Goal: Task Accomplishment & Management: Use online tool/utility

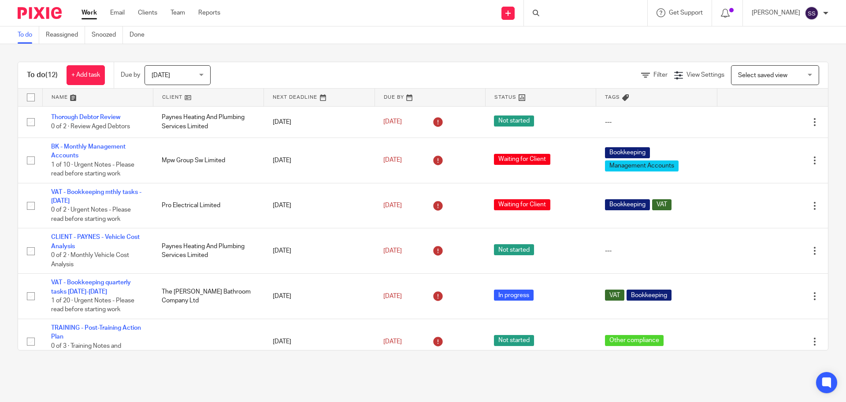
scroll to position [245, 0]
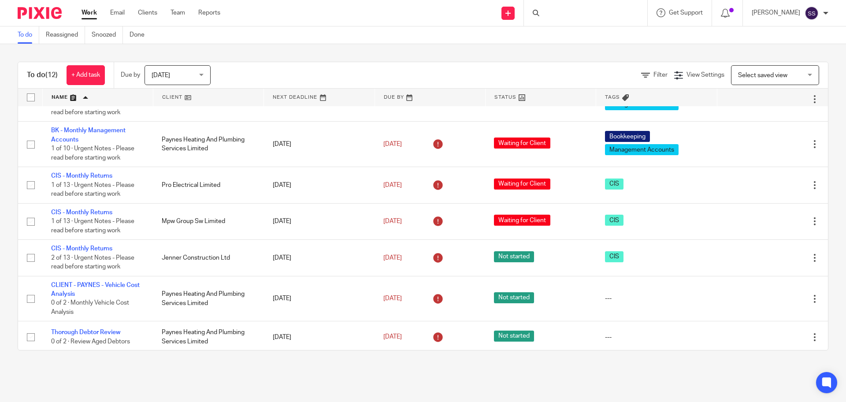
scroll to position [110, 0]
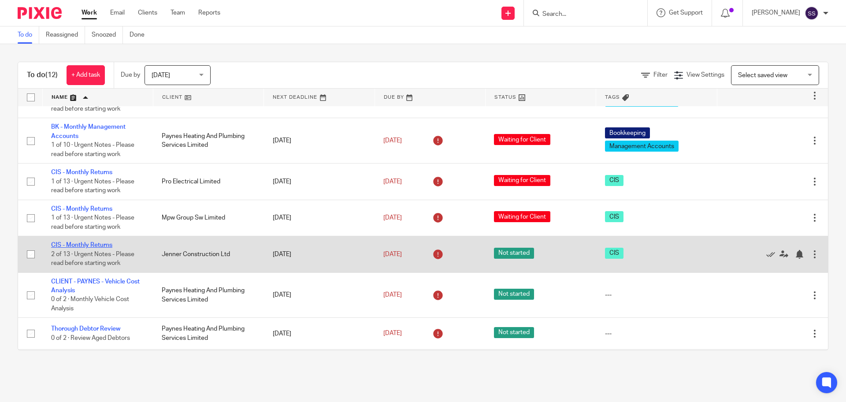
click at [90, 243] on link "CIS - Monthly Returns" at bounding box center [81, 245] width 61 height 6
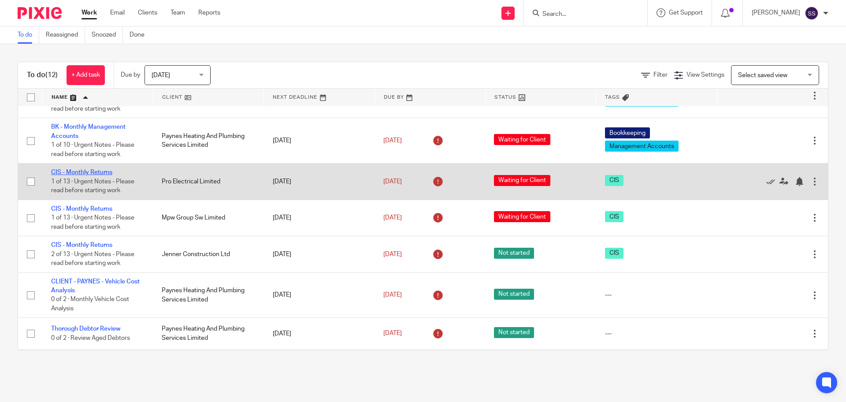
click at [87, 174] on link "CIS - Monthly Returns" at bounding box center [81, 172] width 61 height 6
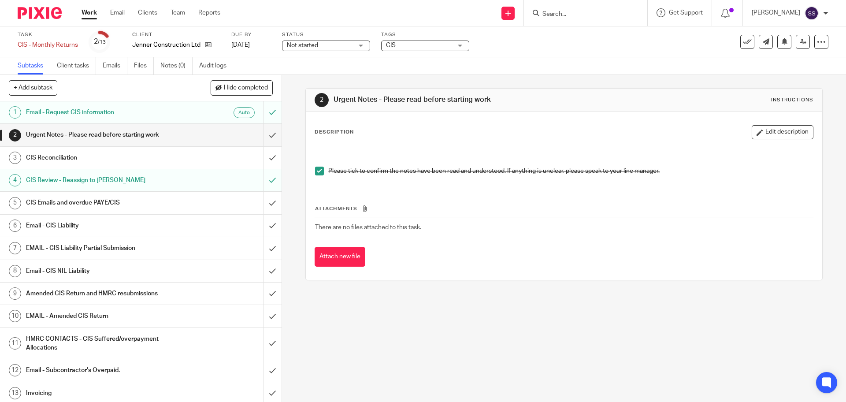
click at [99, 218] on link "6 Email - CIS Liability" at bounding box center [131, 225] width 263 height 22
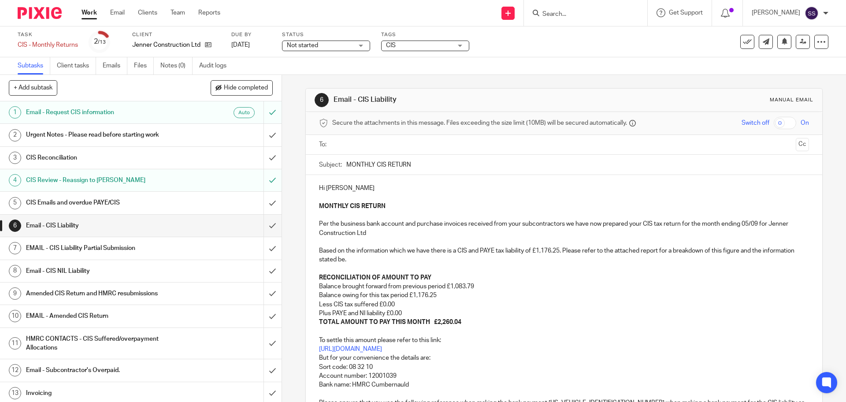
click at [591, 17] on input "Search" at bounding box center [580, 15] width 79 height 8
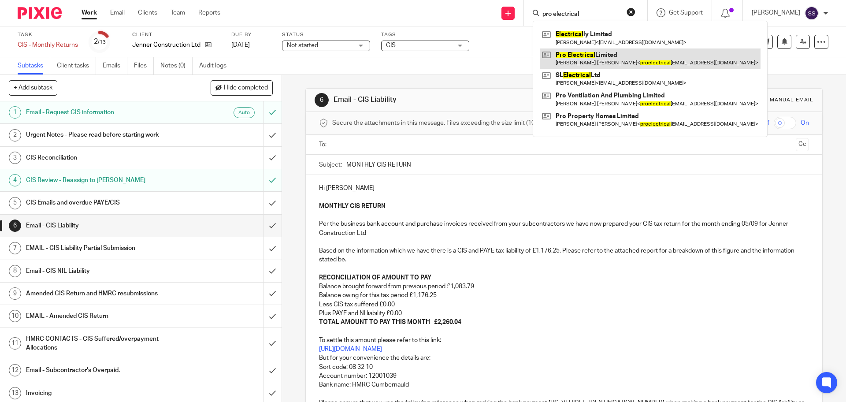
type input "pro electrical"
click at [595, 55] on link at bounding box center [650, 58] width 221 height 20
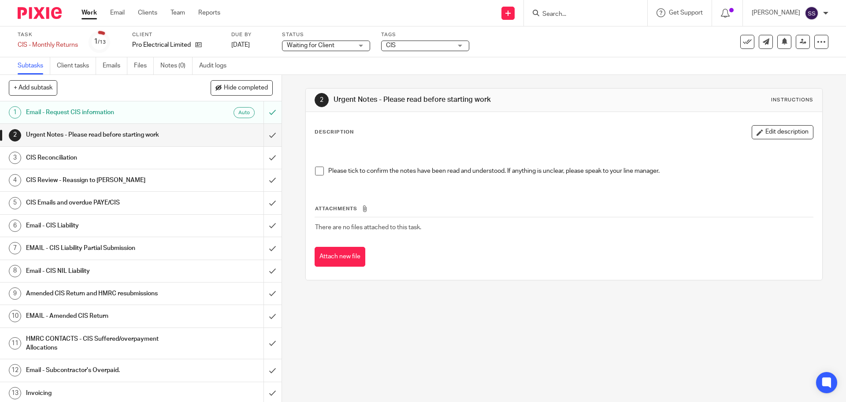
click at [134, 137] on h1 "Urgent Notes - Please read before starting work" at bounding box center [102, 134] width 152 height 13
click at [113, 218] on link "6 Email - CIS Liability" at bounding box center [131, 225] width 263 height 22
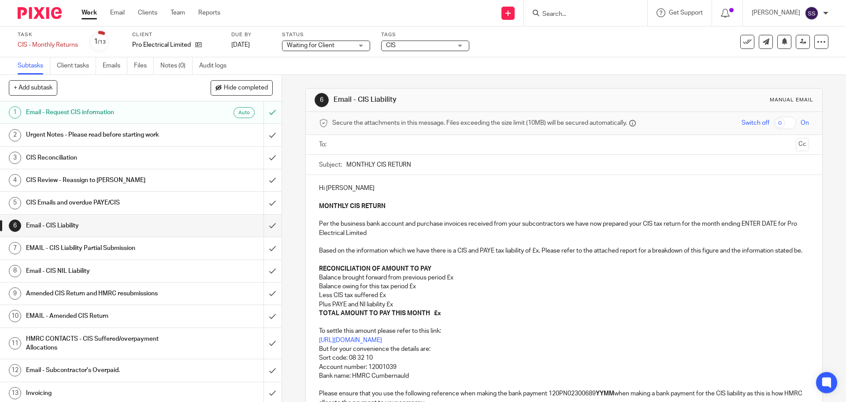
click at [749, 224] on p "MONTHLY CIS RETURN Per the business bank account and purchase invoices received…" at bounding box center [563, 237] width 489 height 71
drag, startPoint x: 773, startPoint y: 224, endPoint x: 738, endPoint y: 225, distance: 35.2
click at [738, 225] on p "MONTHLY CIS RETURN Per the business bank account and purchase invoices received…" at bounding box center [563, 237] width 489 height 71
click at [534, 254] on p "MONTHLY CIS RETURN Per the business bank account and purchase invoices received…" at bounding box center [563, 237] width 489 height 71
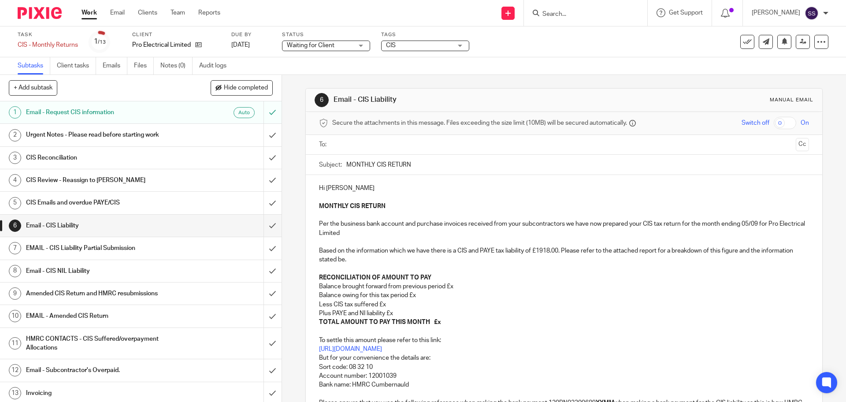
click at [538, 249] on p "MONTHLY CIS RETURN Per the business bank account and purchase invoices received…" at bounding box center [563, 242] width 489 height 80
click at [455, 284] on p "Balance brought forward from previous period £x" at bounding box center [563, 286] width 489 height 9
click at [418, 292] on p "Balance owing for this tax period £x" at bounding box center [563, 295] width 489 height 9
click at [387, 301] on p "Less CIS tax suffered £x" at bounding box center [563, 304] width 489 height 9
click at [392, 311] on p "Plus PAYE and NI liability £x" at bounding box center [563, 313] width 489 height 9
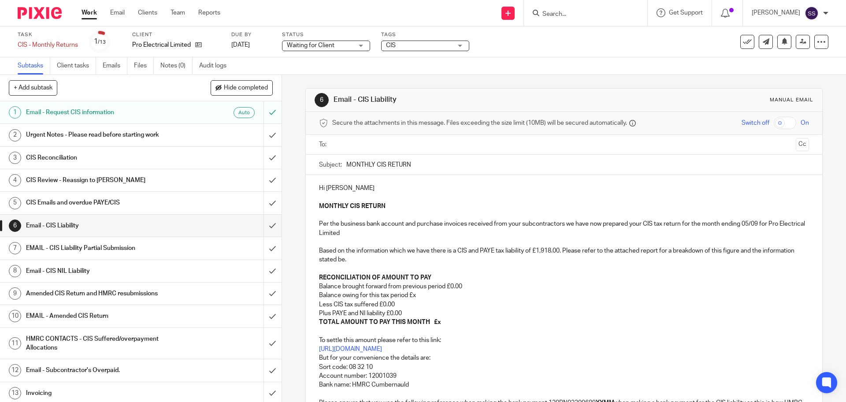
click at [418, 295] on p "Balance owing for this tax period £x" at bounding box center [563, 295] width 489 height 9
click at [439, 322] on p "TOTAL AMOUNT TO PAY THIS MONTH £x" at bounding box center [563, 322] width 489 height 9
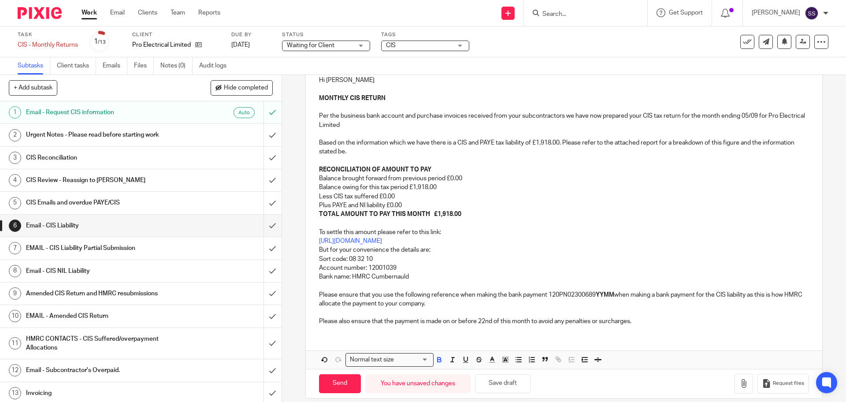
scroll to position [110, 0]
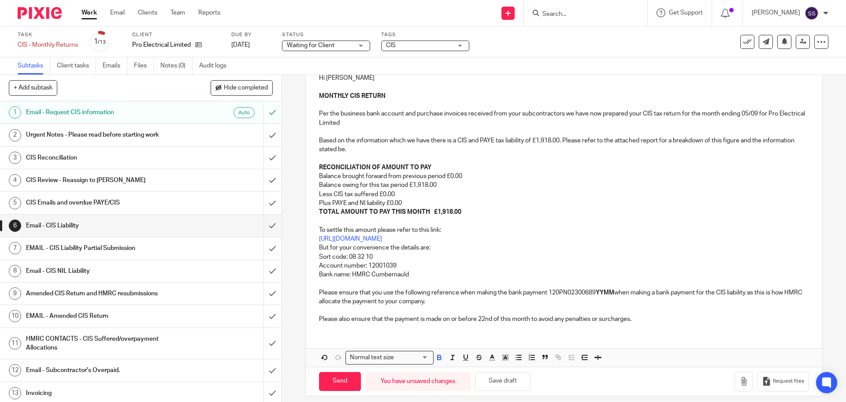
click at [611, 290] on strong "YYMM" at bounding box center [604, 292] width 18 height 6
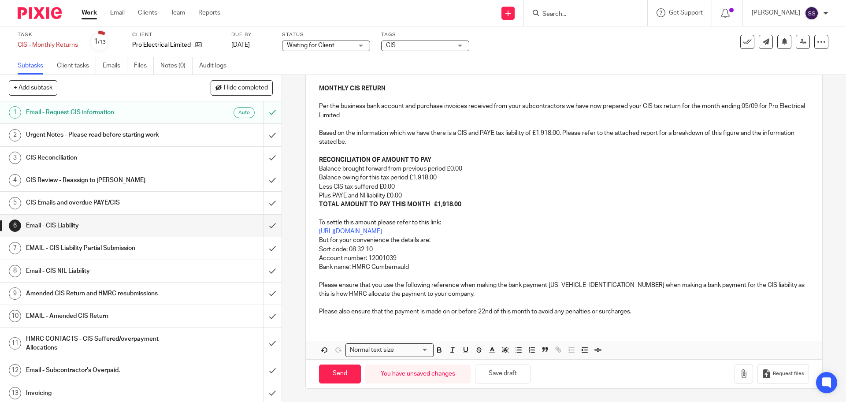
scroll to position [0, 0]
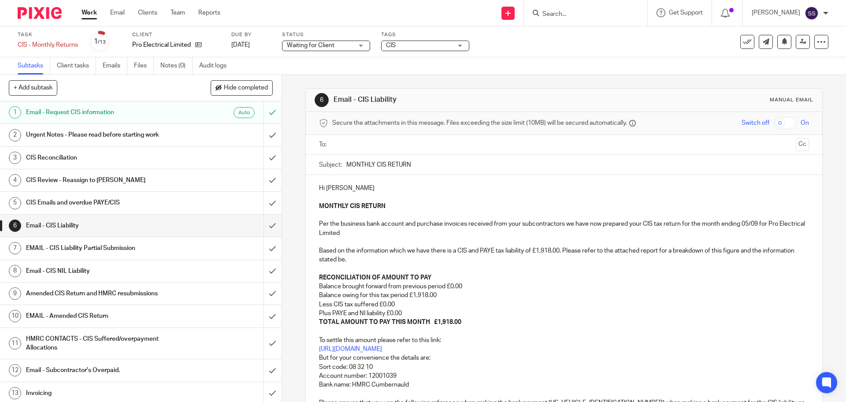
click at [354, 144] on input "text" at bounding box center [563, 145] width 456 height 10
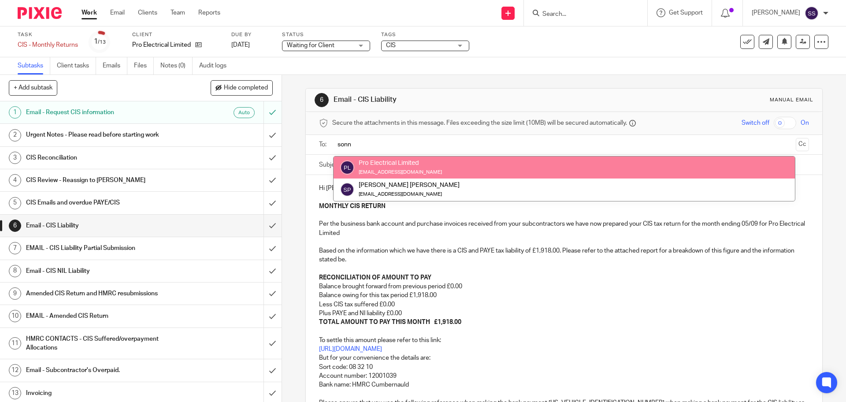
type input "sonn"
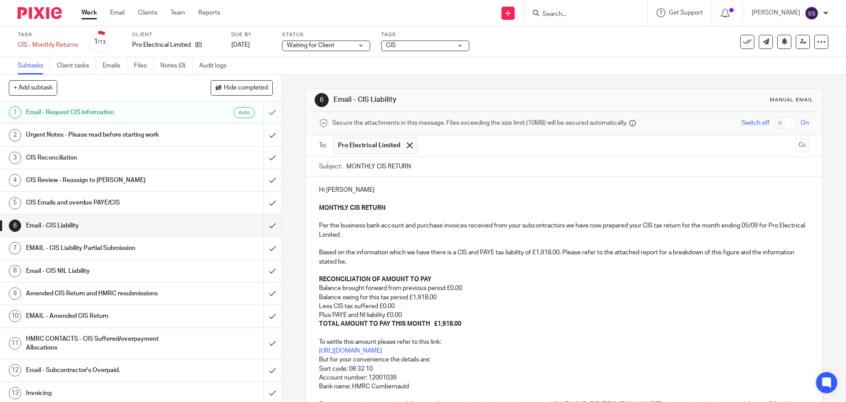
drag, startPoint x: 404, startPoint y: 144, endPoint x: 382, endPoint y: 149, distance: 23.1
click at [407, 144] on span at bounding box center [410, 145] width 6 height 6
click at [381, 149] on input "text" at bounding box center [563, 145] width 456 height 10
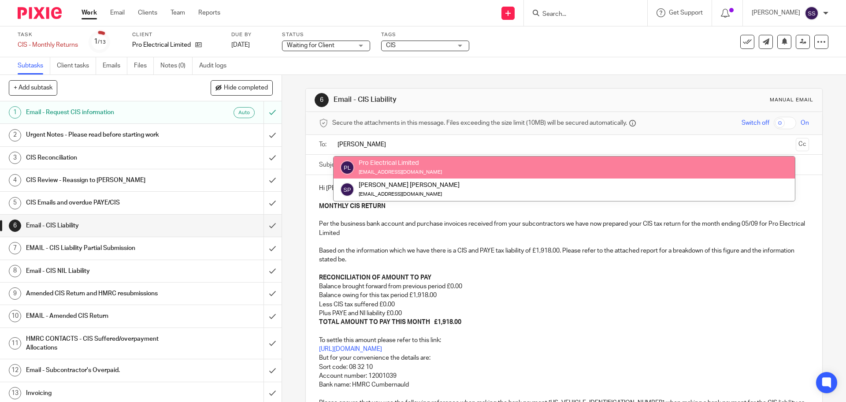
type input "sonny"
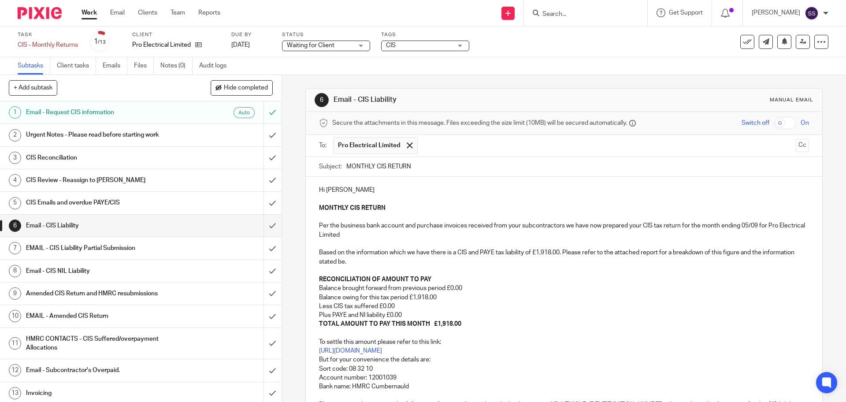
click at [504, 285] on p "Balance brought forward from previous period £0.00" at bounding box center [563, 288] width 489 height 9
click at [636, 332] on p "To settle this amount please refer to this link: https://www.gov.uk/pay-paye-ta…" at bounding box center [563, 373] width 489 height 89
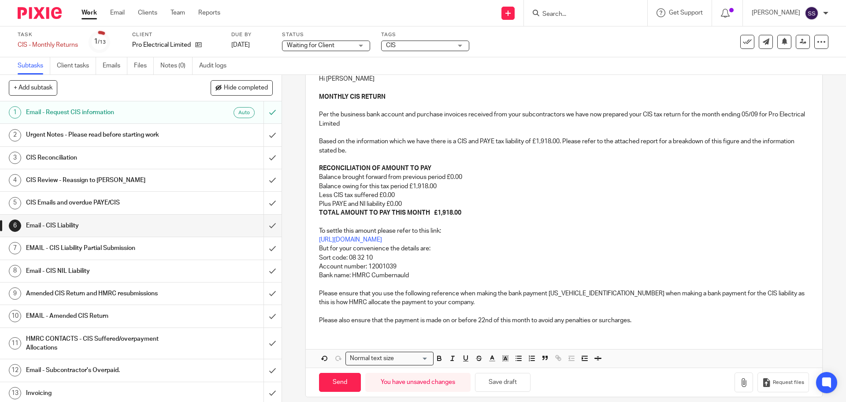
scroll to position [119, 0]
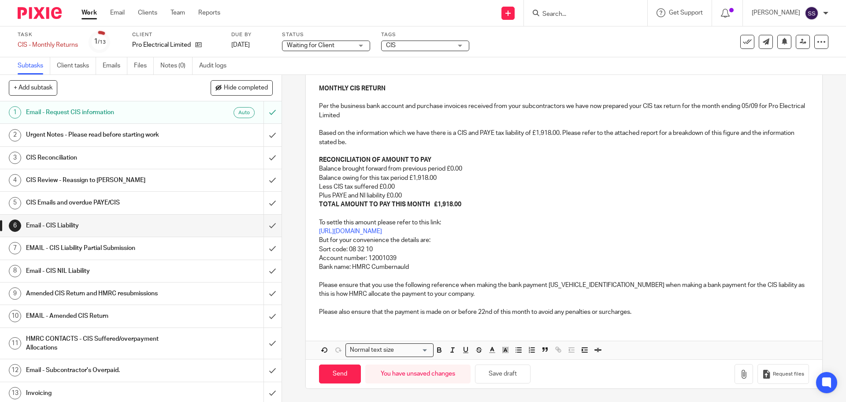
click at [603, 264] on p "To settle this amount please refer to this link: https://www.gov.uk/pay-paye-ta…" at bounding box center [563, 253] width 489 height 89
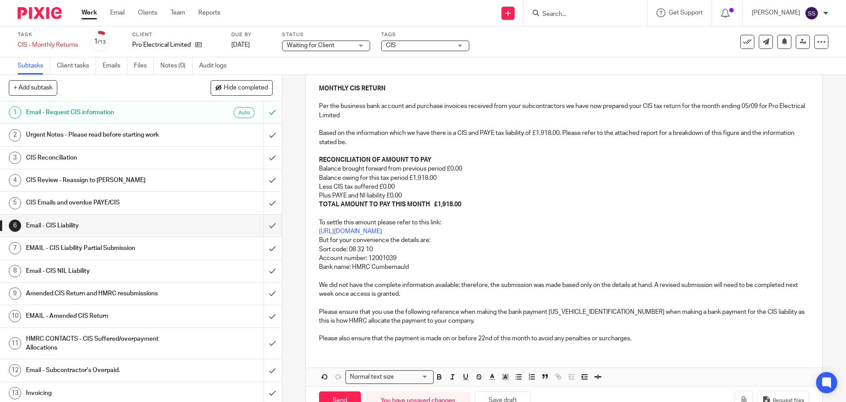
click at [313, 289] on div "Hi Sonny MONTHLY CIS RETURN Per the business bank account and purchase invoices…" at bounding box center [564, 203] width 516 height 292
click at [319, 284] on p "To settle this amount please refer to this link: https://www.gov.uk/pay-paye-ta…" at bounding box center [563, 267] width 489 height 116
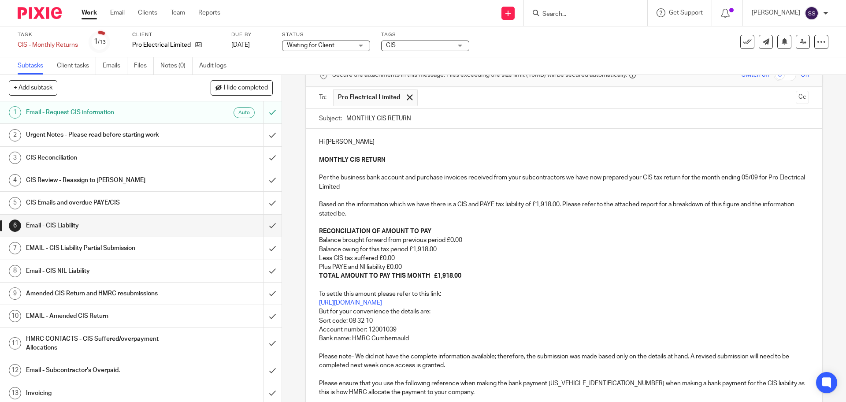
scroll to position [146, 0]
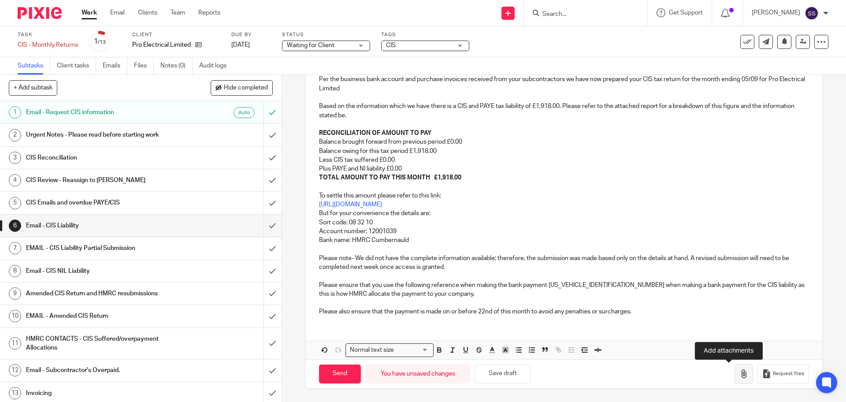
click at [739, 373] on icon "button" at bounding box center [743, 373] width 9 height 9
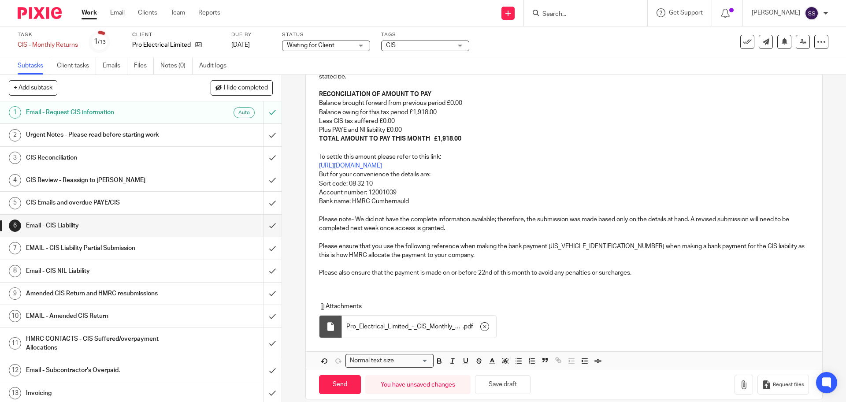
scroll to position [196, 0]
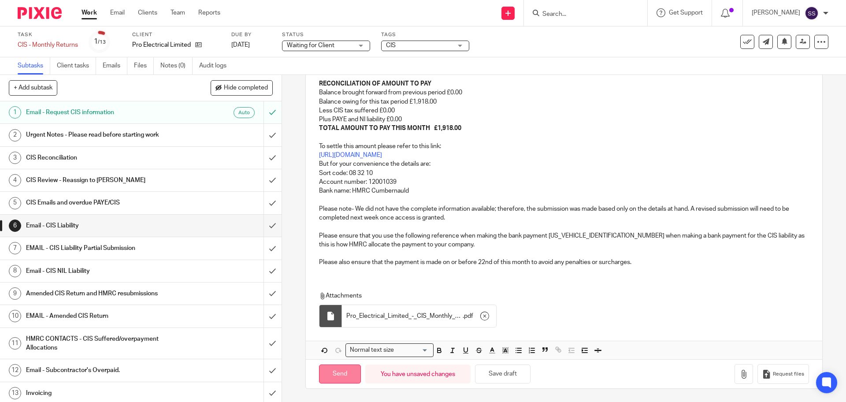
click at [337, 373] on input "Send" at bounding box center [340, 373] width 42 height 19
type input "Sent"
click at [598, 167] on p "To settle this amount please refer to this link: https://www.gov.uk/pay-paye-ta…" at bounding box center [563, 191] width 489 height 116
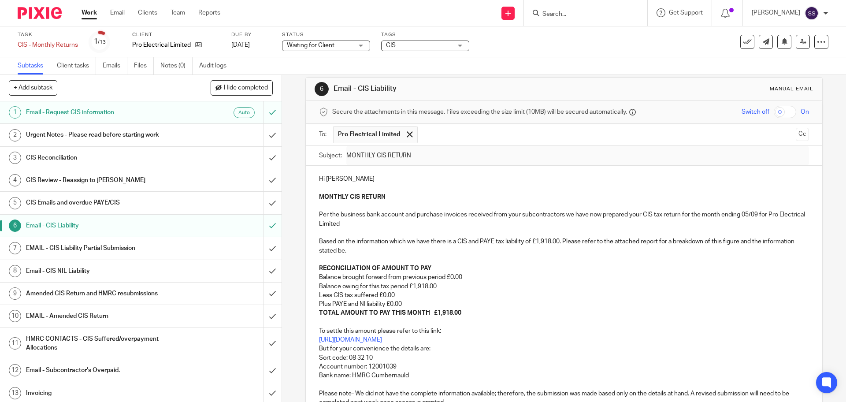
scroll to position [0, 0]
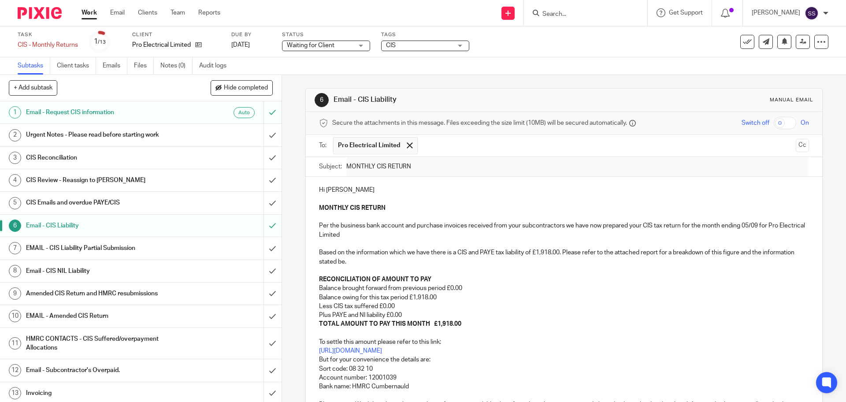
click at [94, 11] on link "Work" at bounding box center [88, 12] width 15 height 9
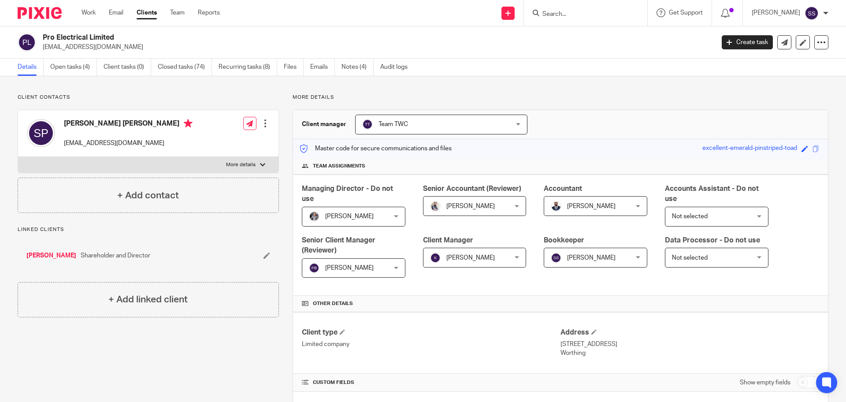
click at [567, 15] on input "Search" at bounding box center [580, 15] width 79 height 8
click at [326, 61] on link "Emails" at bounding box center [322, 67] width 25 height 17
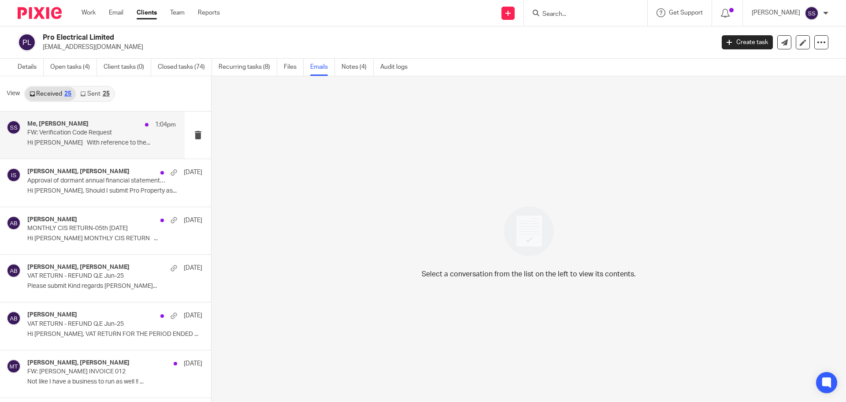
click at [77, 139] on div "Me, [PERSON_NAME] 1:04pm FW: Verification Code Request Hi [PERSON_NAME] With re…" at bounding box center [101, 135] width 148 height 30
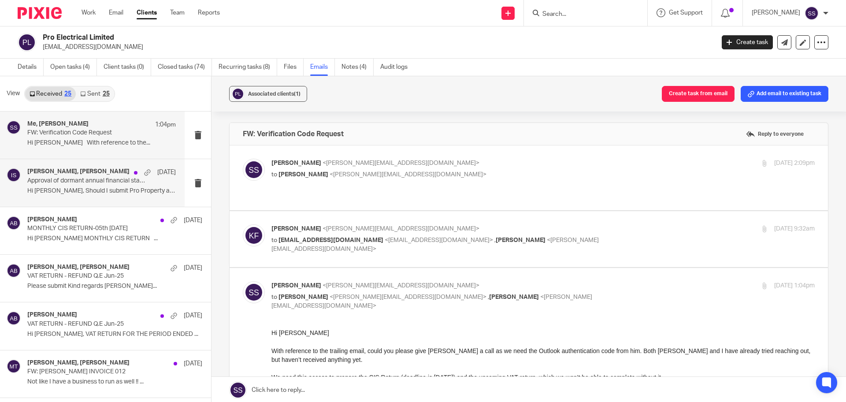
click at [65, 187] on p "Hi [PERSON_NAME], Should I submit Pro Property as..." at bounding box center [101, 190] width 148 height 7
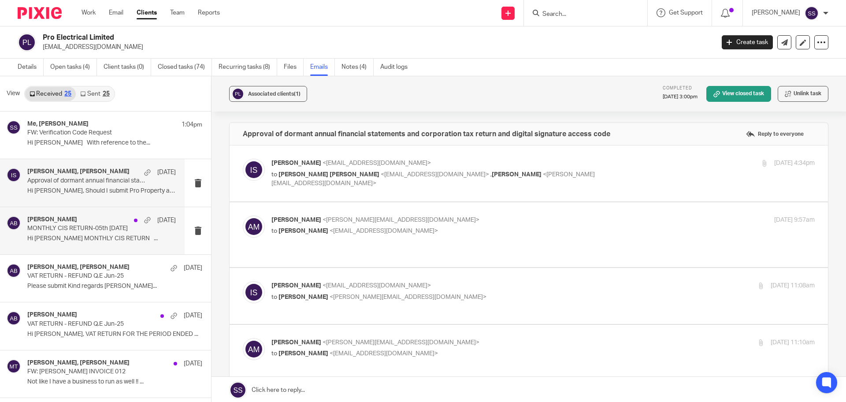
click at [78, 238] on p "Hi [PERSON_NAME] MONTHLY CIS RETURN ..." at bounding box center [101, 238] width 148 height 7
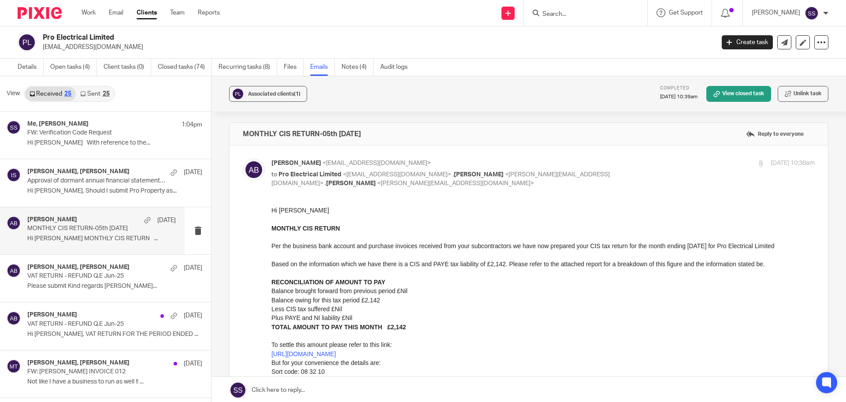
click at [84, 214] on div "[PERSON_NAME] [DATE] MONTHLY CIS RETURN-05th [DATE] Hi [PERSON_NAME] MONTHLY CI…" at bounding box center [92, 230] width 185 height 47
click at [91, 185] on div "[PERSON_NAME], [PERSON_NAME] [DATE] Approval of dormant annual financial statem…" at bounding box center [101, 183] width 148 height 30
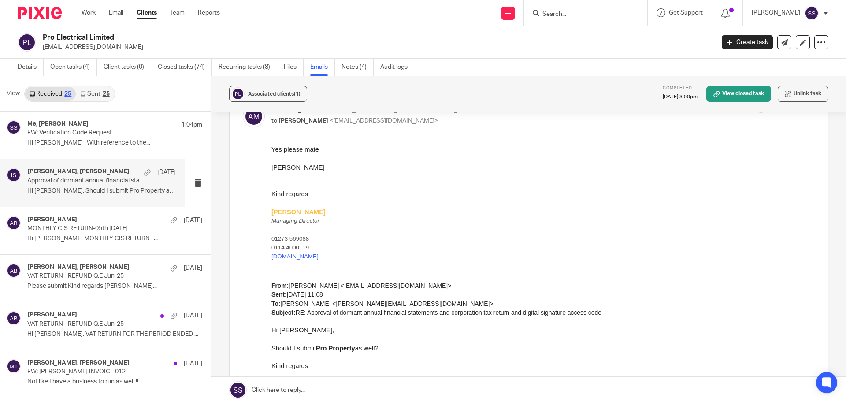
scroll to position [110, 0]
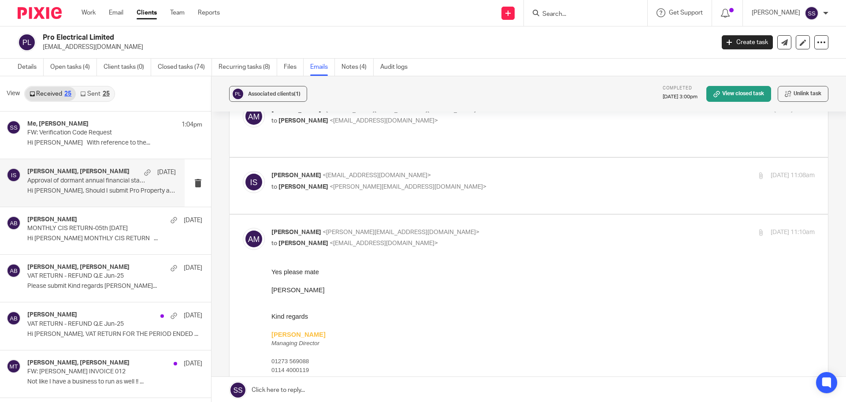
click at [484, 171] on p "[PERSON_NAME] <[EMAIL_ADDRESS][DOMAIN_NAME]>" at bounding box center [452, 175] width 362 height 9
checkbox input "true"
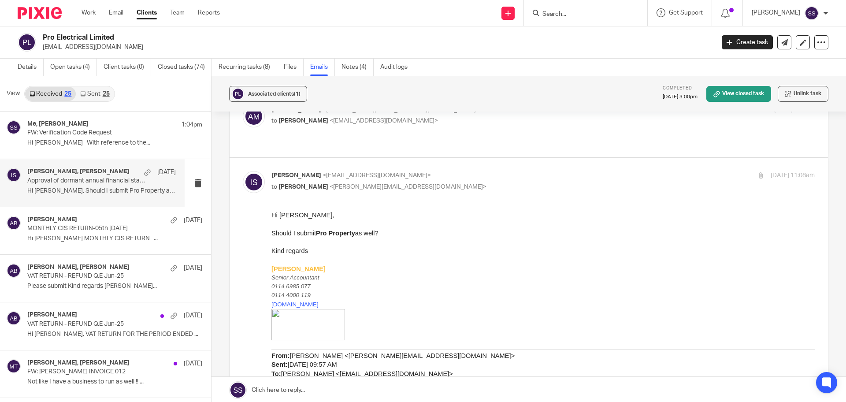
scroll to position [0, 0]
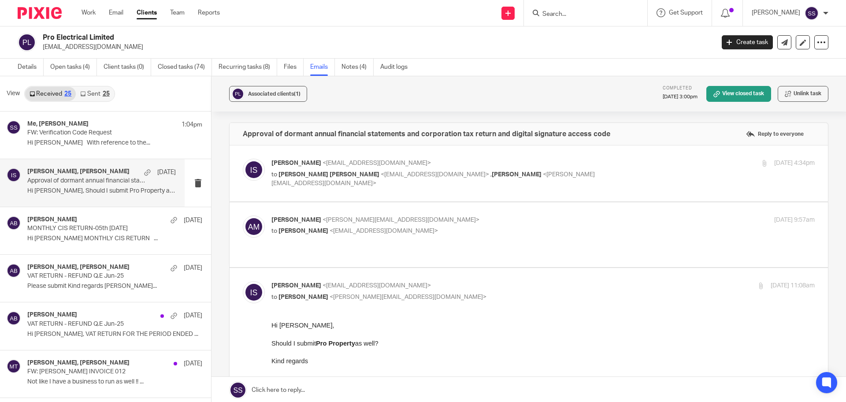
drag, startPoint x: 475, startPoint y: 229, endPoint x: 477, endPoint y: 220, distance: 9.1
click at [475, 229] on p "to Inam Satti <inam@togetherwecount.co.uk>" at bounding box center [452, 230] width 362 height 9
checkbox input "true"
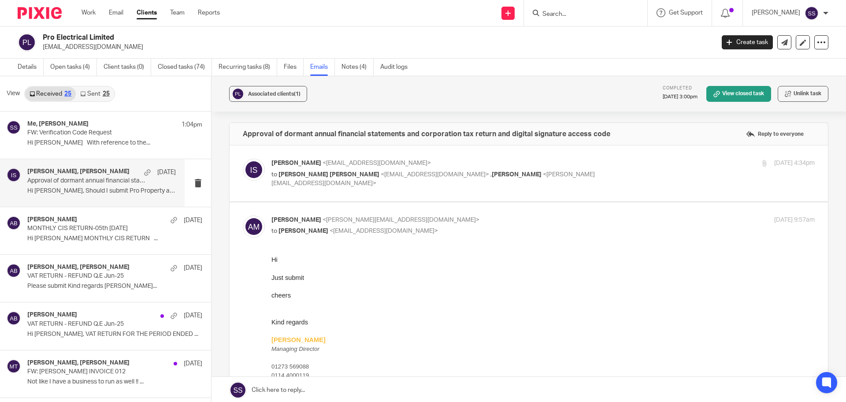
click at [491, 185] on div "Inam Satti <inam@togetherwecount.co.uk> to Sonny Peter <proelectricalltd@outloo…" at bounding box center [529, 174] width 572 height 30
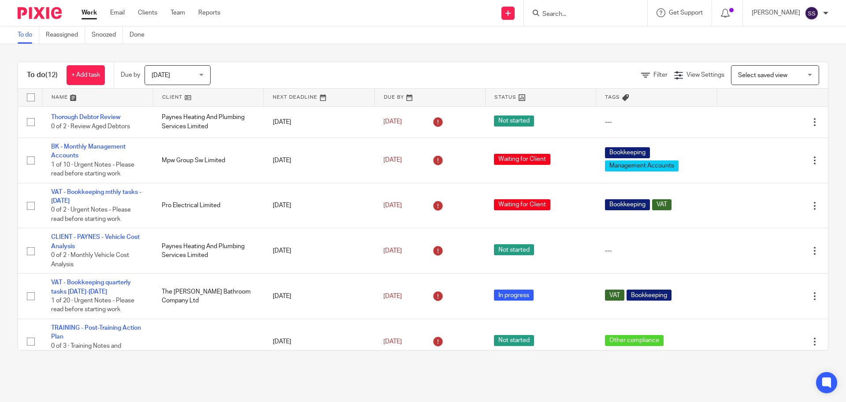
scroll to position [245, 0]
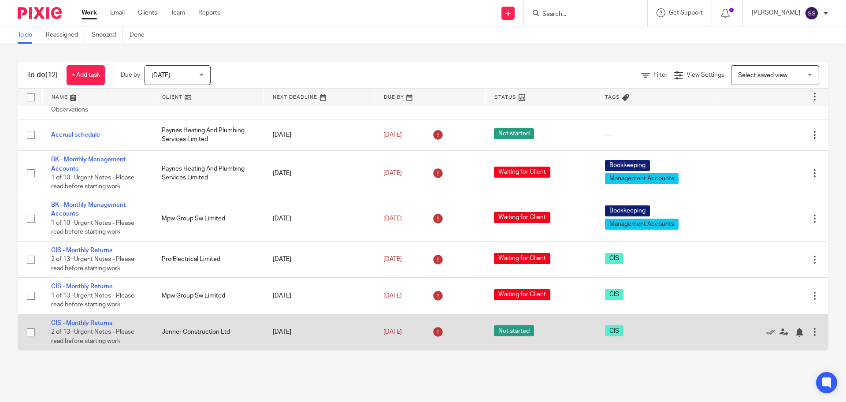
click at [69, 319] on td "CIS - Monthly Returns 2 of 13 · Urgent Notes - Please read before starting work" at bounding box center [97, 332] width 111 height 36
click at [69, 321] on link "CIS - Monthly Returns" at bounding box center [81, 323] width 61 height 6
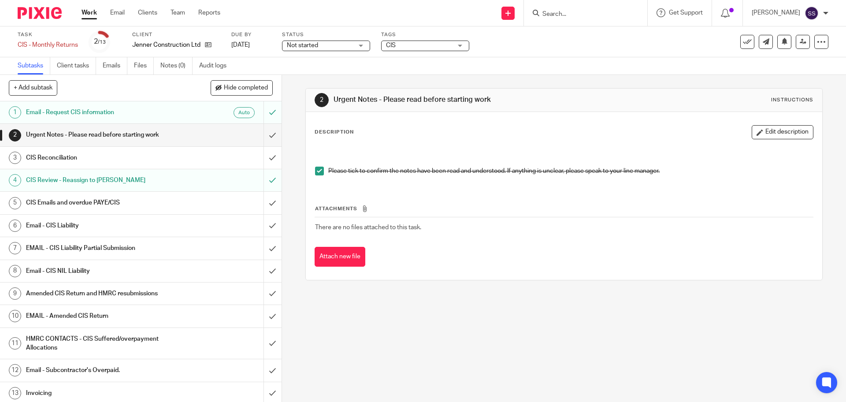
click at [94, 220] on h1 "Email - CIS Liability" at bounding box center [102, 225] width 152 height 13
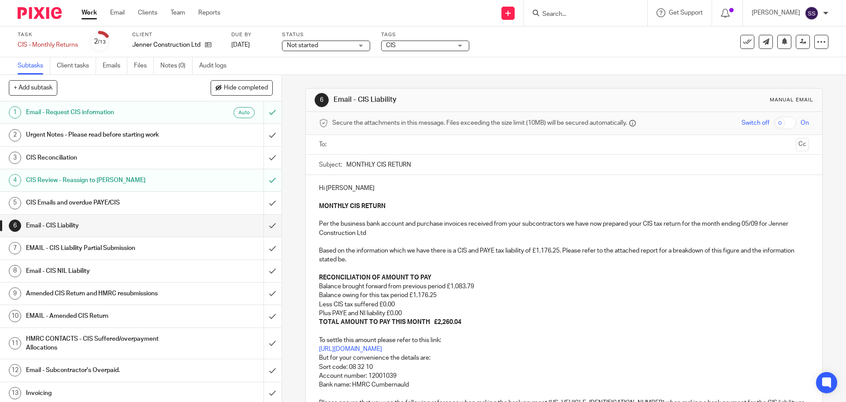
click at [542, 295] on p "Balance owing for this tax period £1,176.25" at bounding box center [563, 295] width 489 height 9
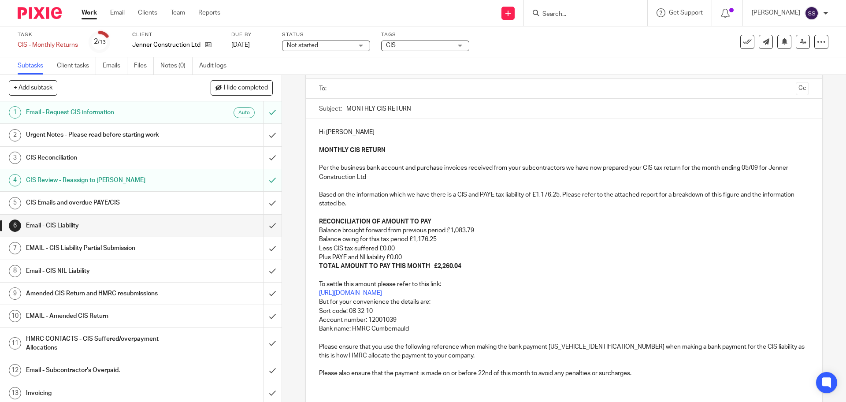
scroll to position [118, 0]
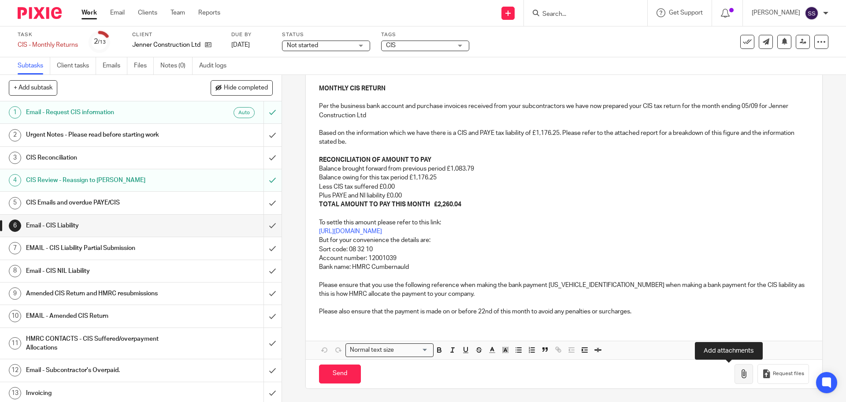
click at [734, 372] on button "button" at bounding box center [743, 374] width 18 height 20
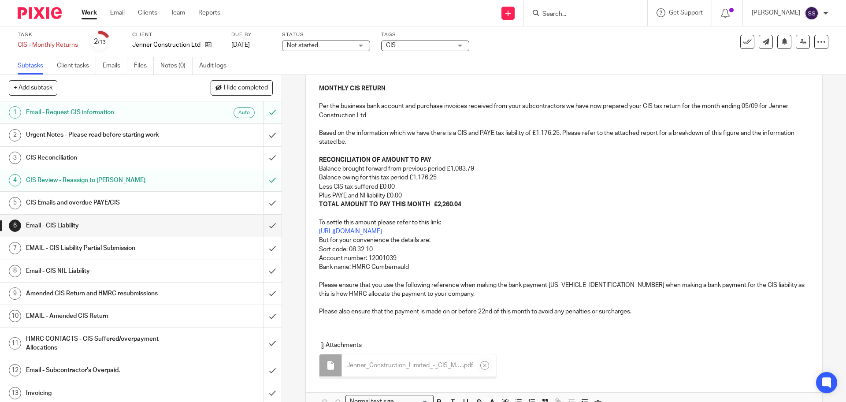
click at [523, 211] on p "To settle this amount please refer to this link: https://www.gov.uk/pay-paye-ta…" at bounding box center [563, 253] width 489 height 89
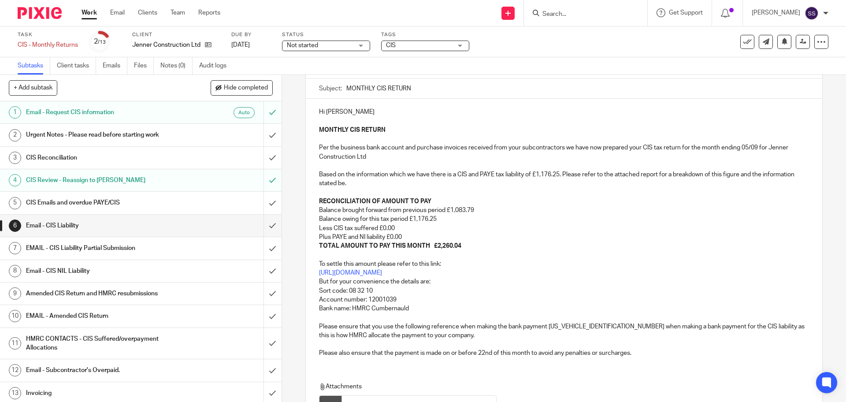
scroll to position [0, 0]
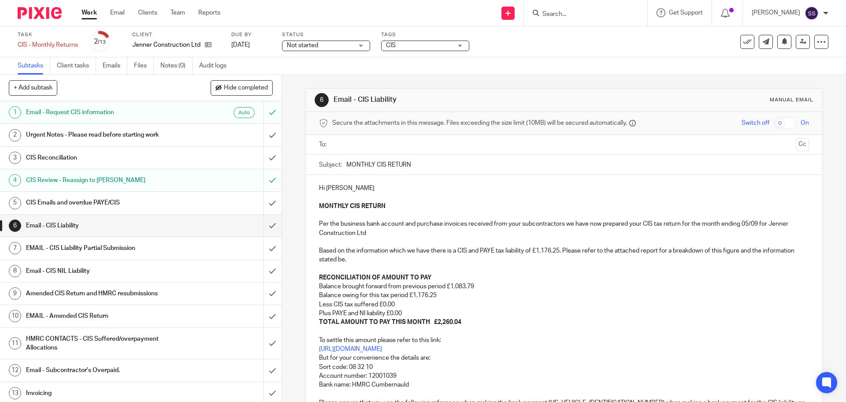
click at [385, 141] on input "text" at bounding box center [563, 145] width 456 height 10
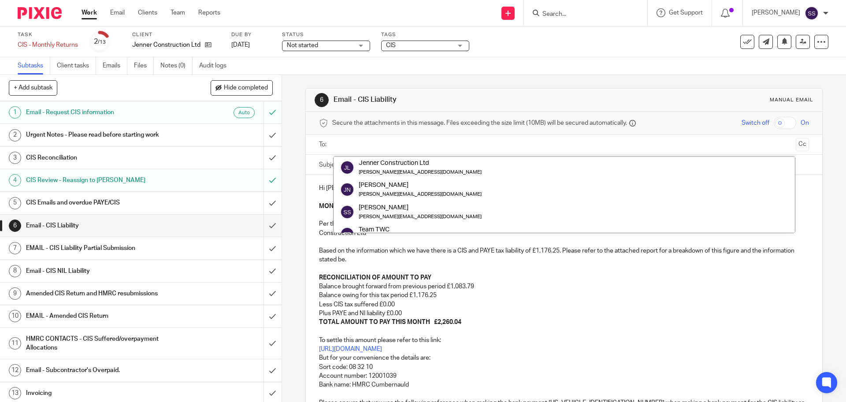
type input "j"
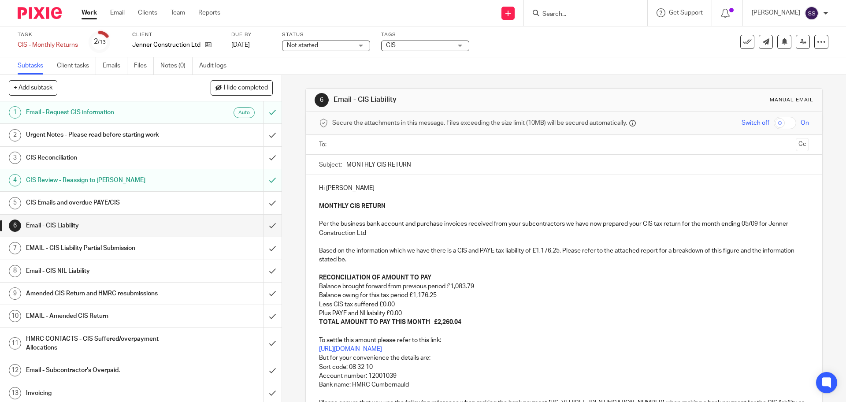
click at [352, 144] on input "text" at bounding box center [563, 145] width 456 height 10
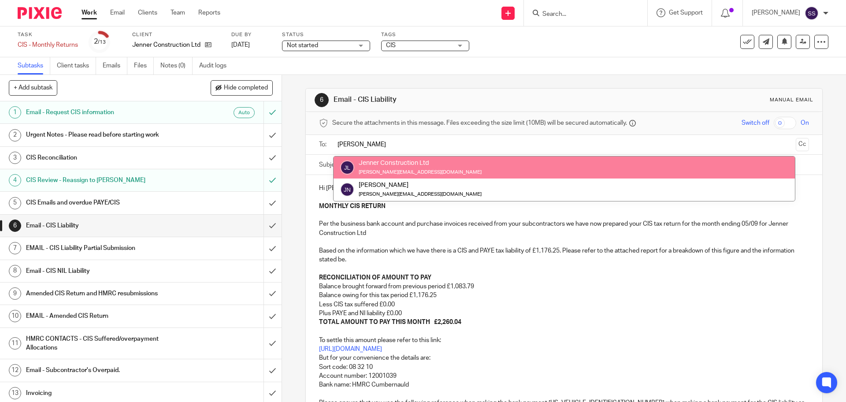
type input "james"
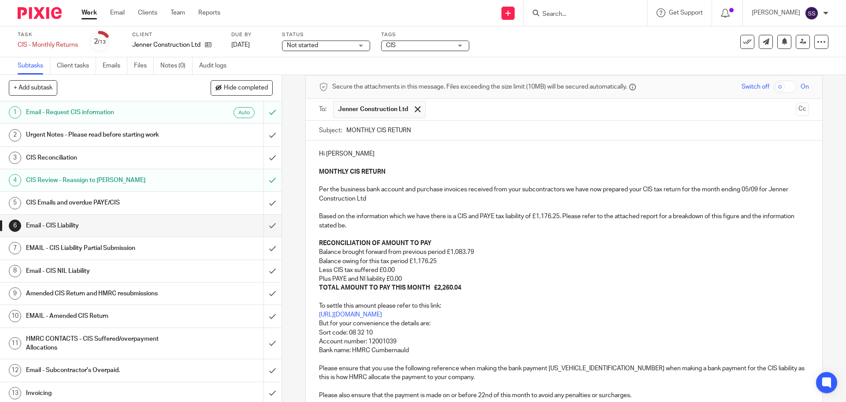
scroll to position [169, 0]
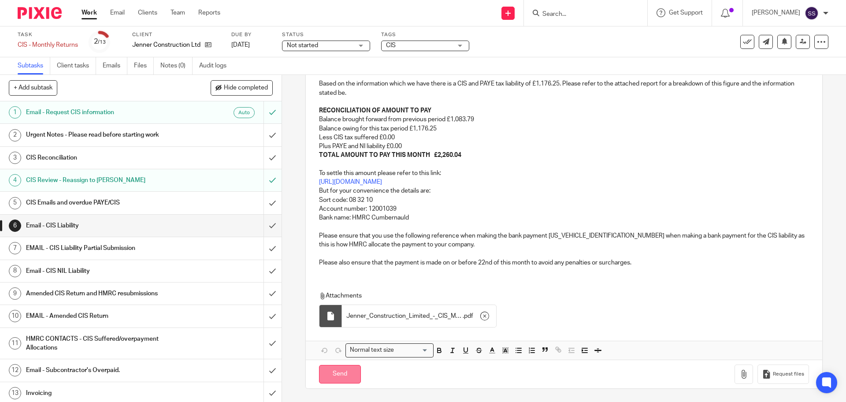
click at [344, 377] on input "Send" at bounding box center [340, 374] width 42 height 19
type input "Sent"
click at [101, 247] on h1 "EMAIL - CIS Liability Partial Submission" at bounding box center [102, 247] width 152 height 13
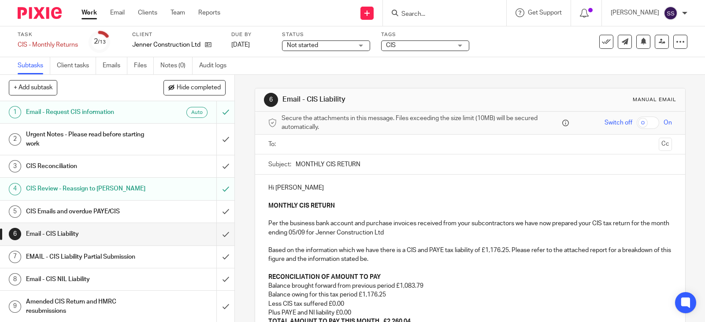
click at [442, 14] on input "Search" at bounding box center [439, 15] width 79 height 8
click at [168, 44] on p "Jenner Construction Ltd" at bounding box center [166, 45] width 68 height 9
click at [206, 44] on icon at bounding box center [208, 44] width 7 height 7
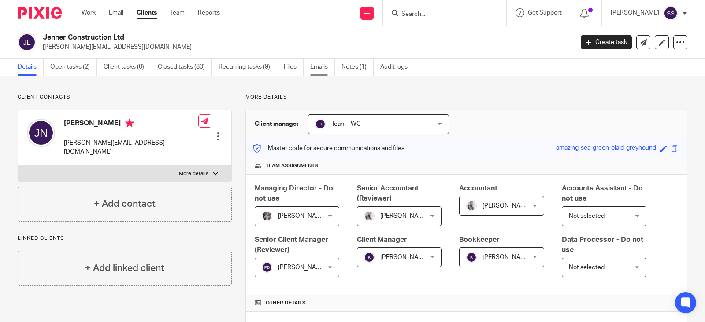
click at [326, 69] on link "Emails" at bounding box center [322, 67] width 25 height 17
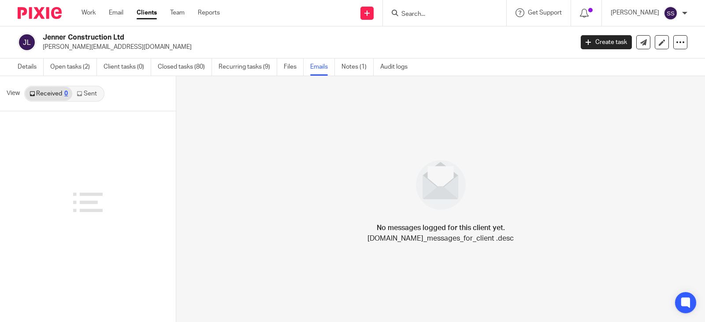
click at [92, 87] on link "Sent" at bounding box center [87, 94] width 31 height 14
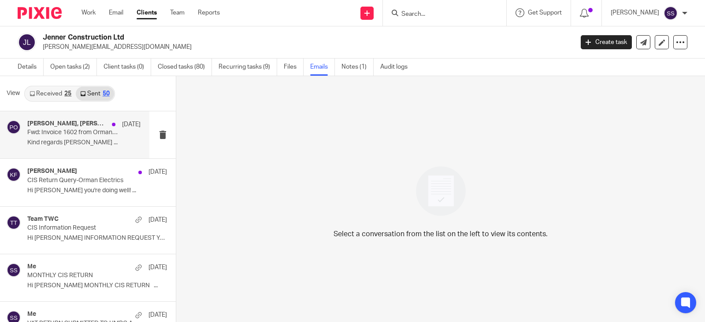
click at [80, 139] on p "Kind regards Kim Faulkner ..." at bounding box center [83, 142] width 113 height 7
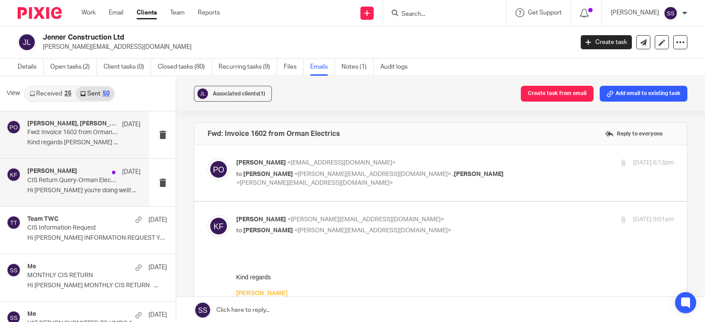
click at [66, 171] on div "Kim Faulkner 9 Sep" at bounding box center [83, 172] width 113 height 9
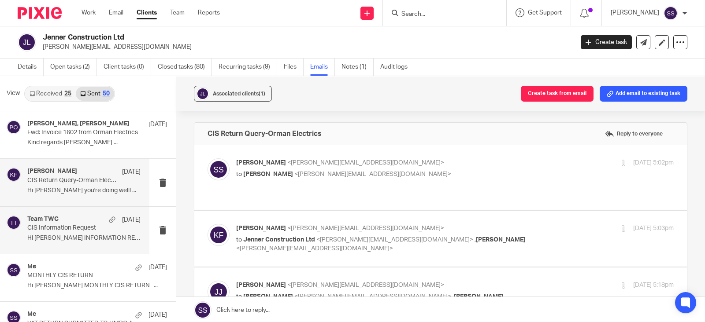
click at [66, 223] on div "Team TWC 5 Sep" at bounding box center [83, 220] width 113 height 9
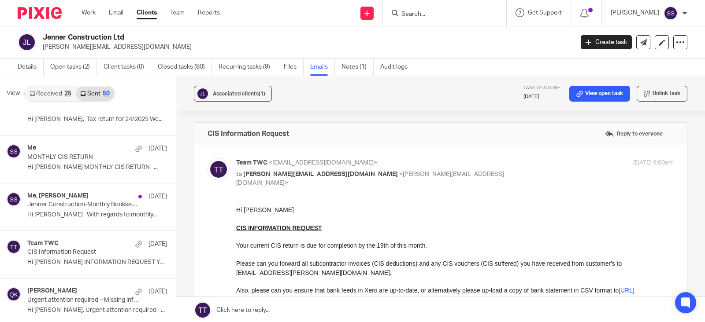
scroll to position [551, 0]
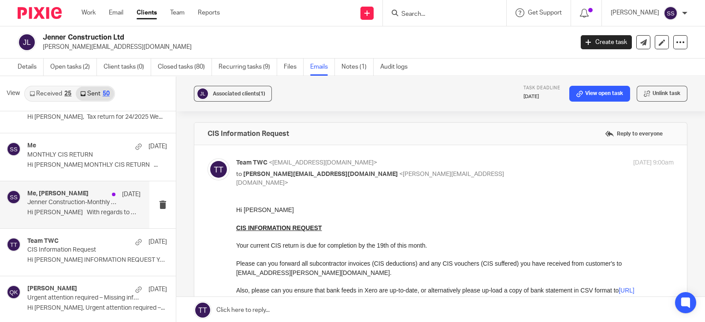
click at [57, 210] on p "Hi James With regards to monthly..." at bounding box center [83, 212] width 113 height 7
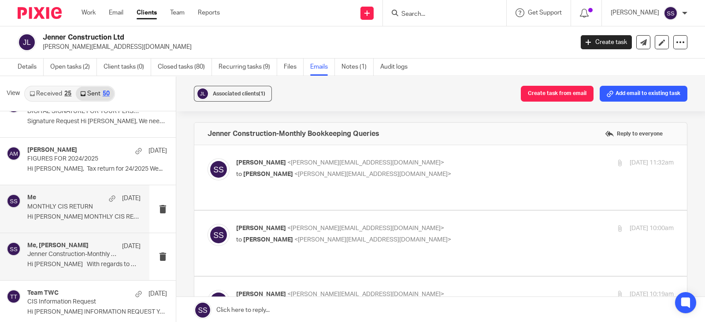
scroll to position [385, 0]
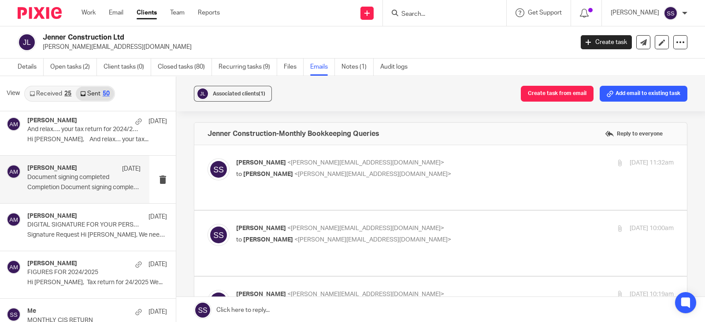
click at [70, 166] on h4 "[PERSON_NAME]" at bounding box center [52, 168] width 50 height 7
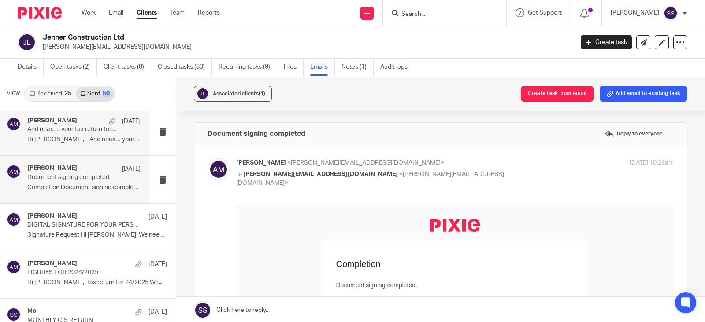
scroll to position [0, 0]
click at [67, 132] on p "And relax…. your tax return for 2024/25 has successfully been submitted" at bounding box center [72, 129] width 91 height 7
